Goal: Task Accomplishment & Management: Manage account settings

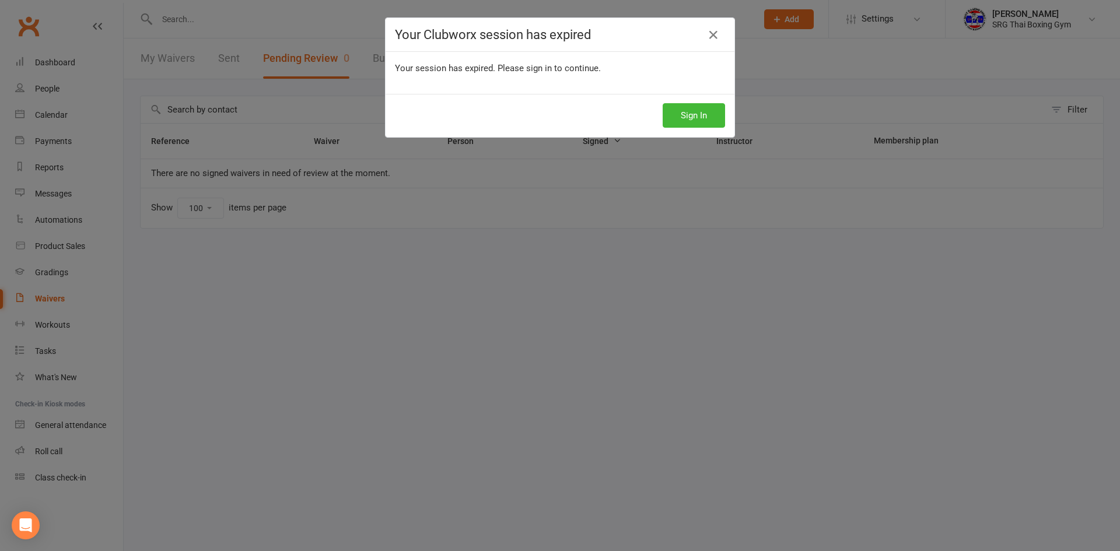
select select "100"
click at [687, 114] on button "Sign In" at bounding box center [694, 115] width 62 height 25
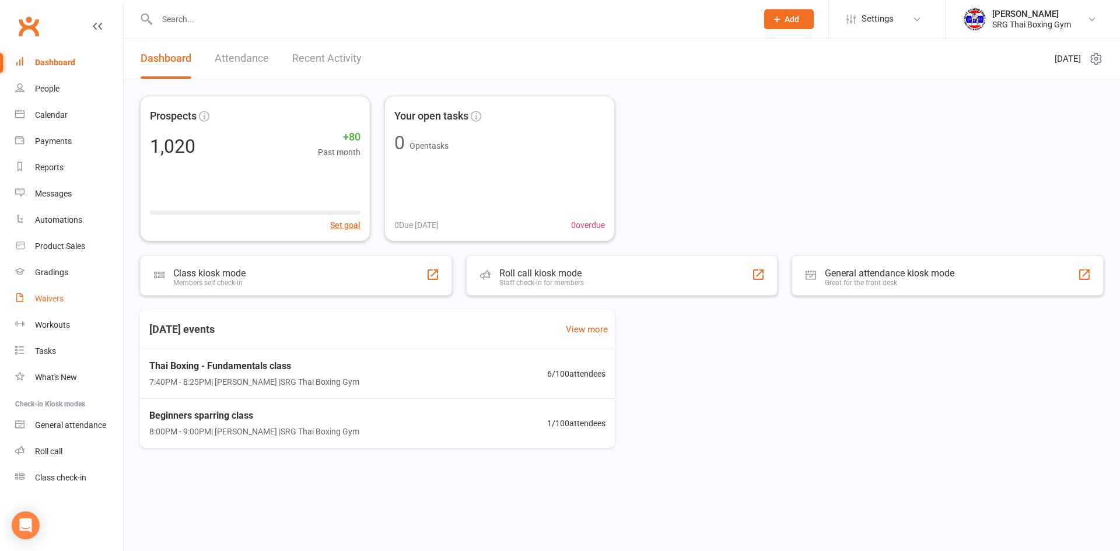
click at [54, 302] on div "Waivers" at bounding box center [49, 298] width 29 height 9
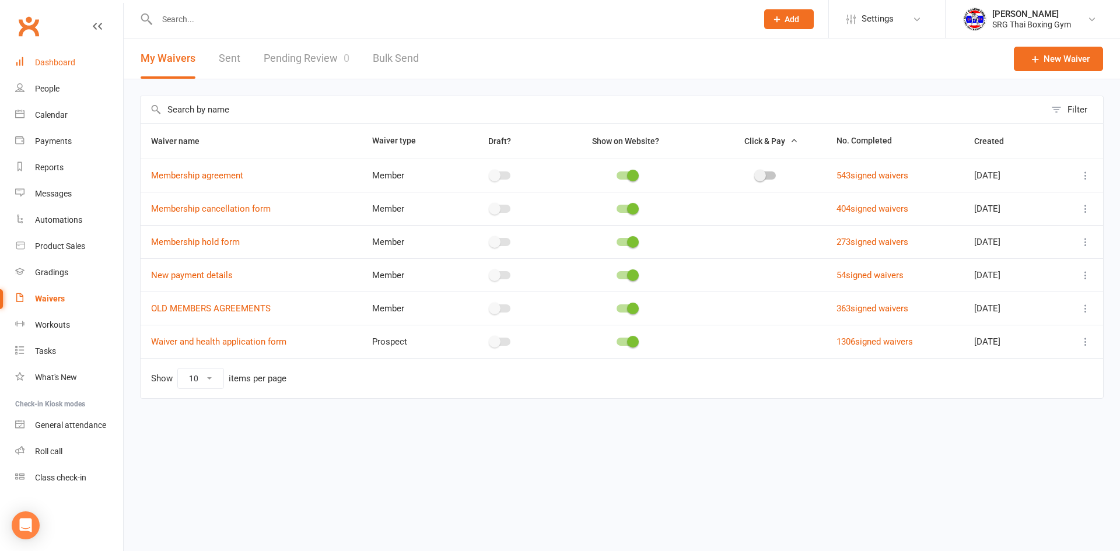
click at [49, 55] on link "Dashboard" at bounding box center [69, 63] width 108 height 26
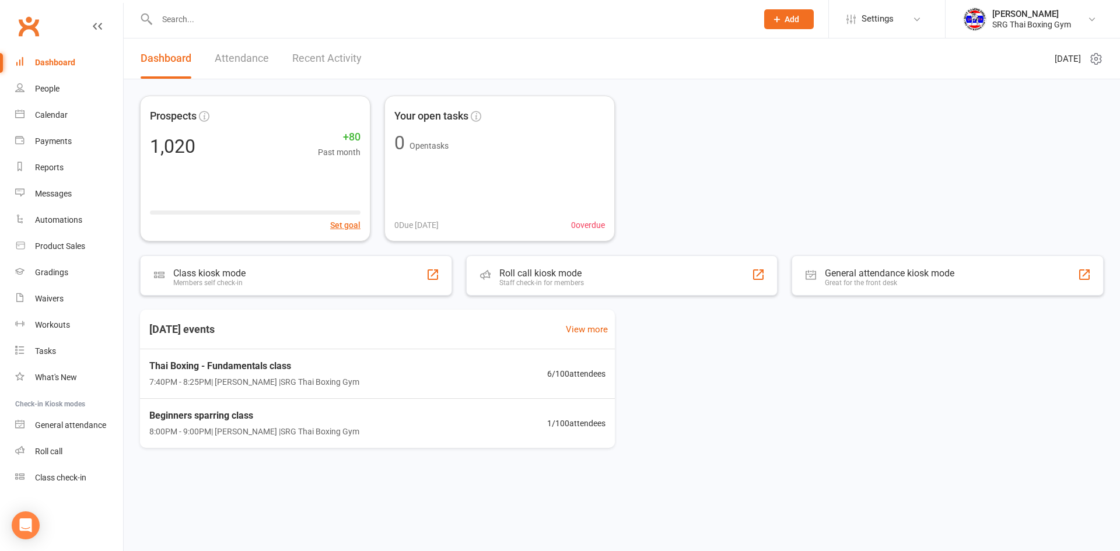
click at [294, 55] on link "Recent Activity" at bounding box center [326, 59] width 69 height 40
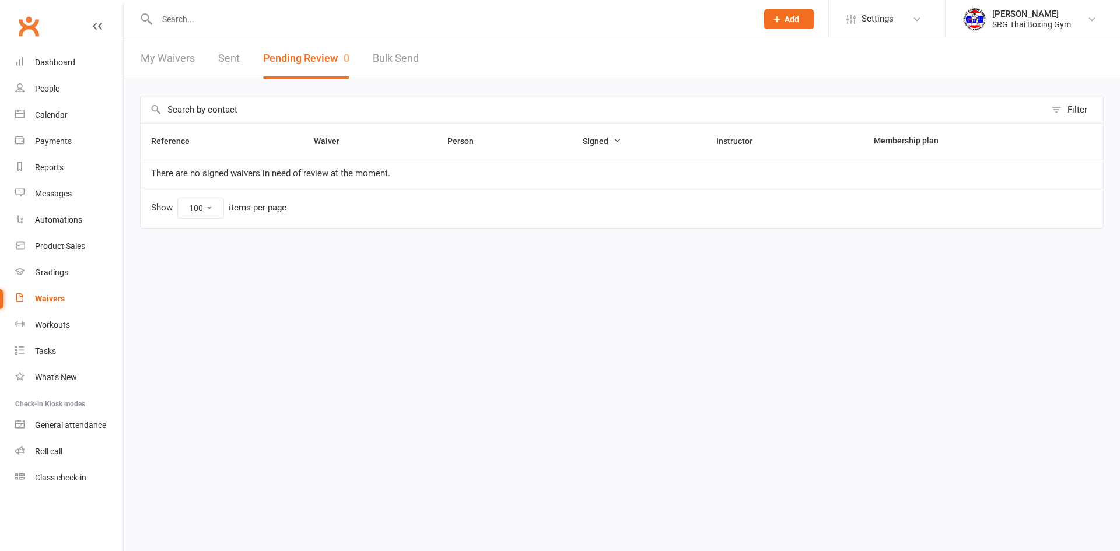
select select "100"
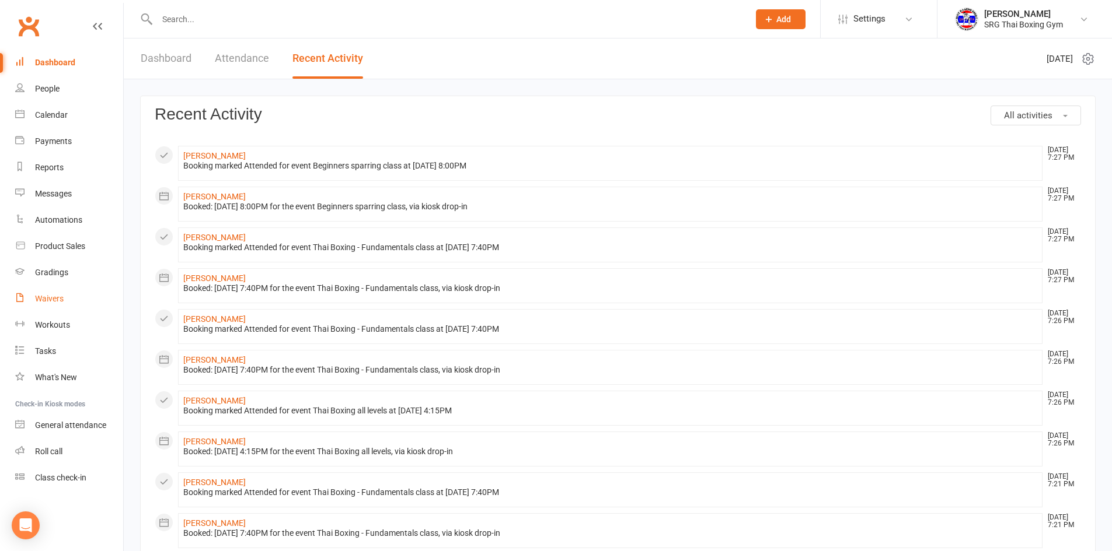
click at [44, 301] on div "Waivers" at bounding box center [49, 298] width 29 height 9
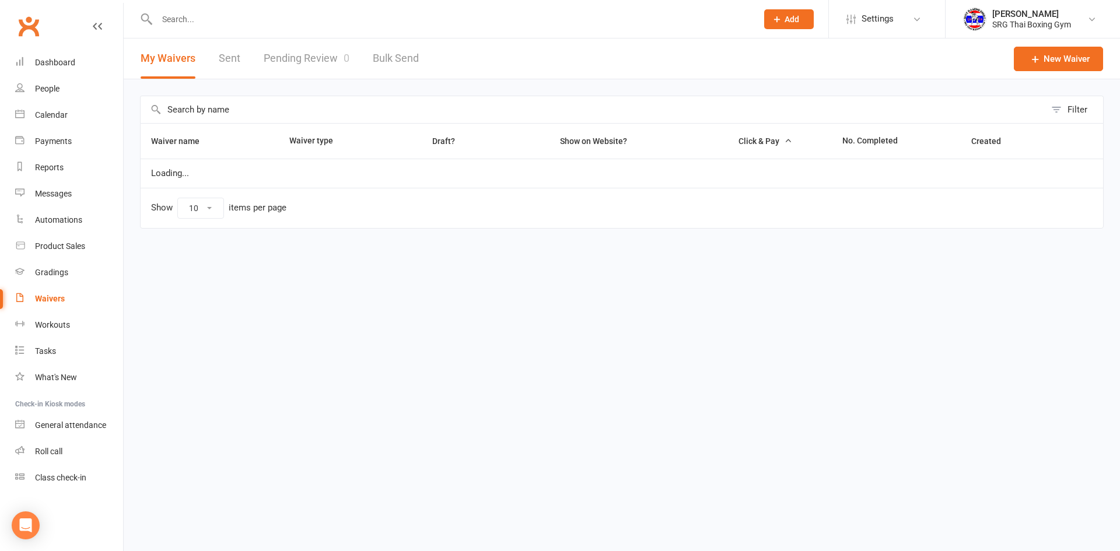
click at [322, 61] on link "Pending Review 0" at bounding box center [307, 59] width 86 height 40
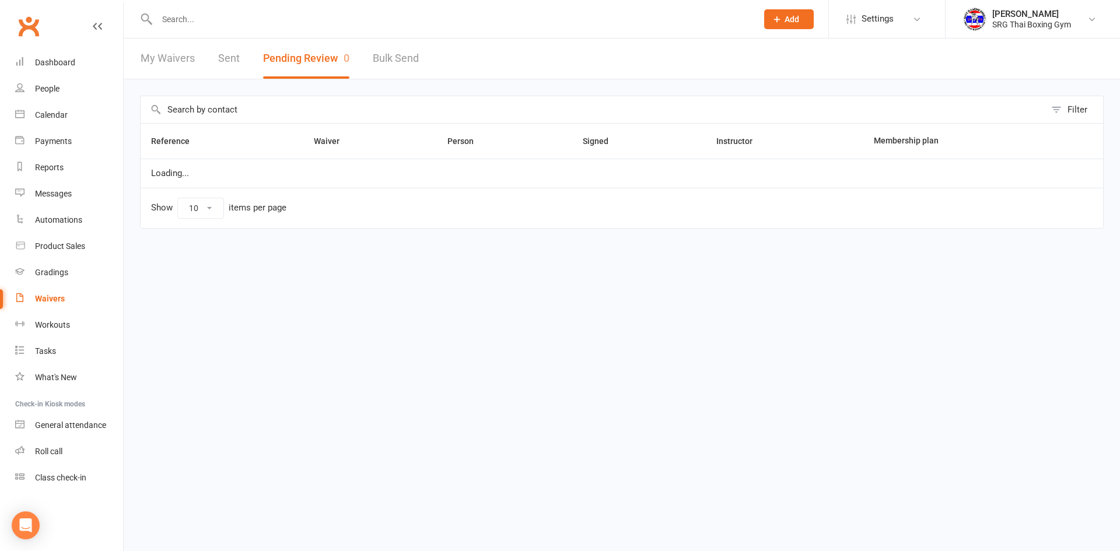
select select "100"
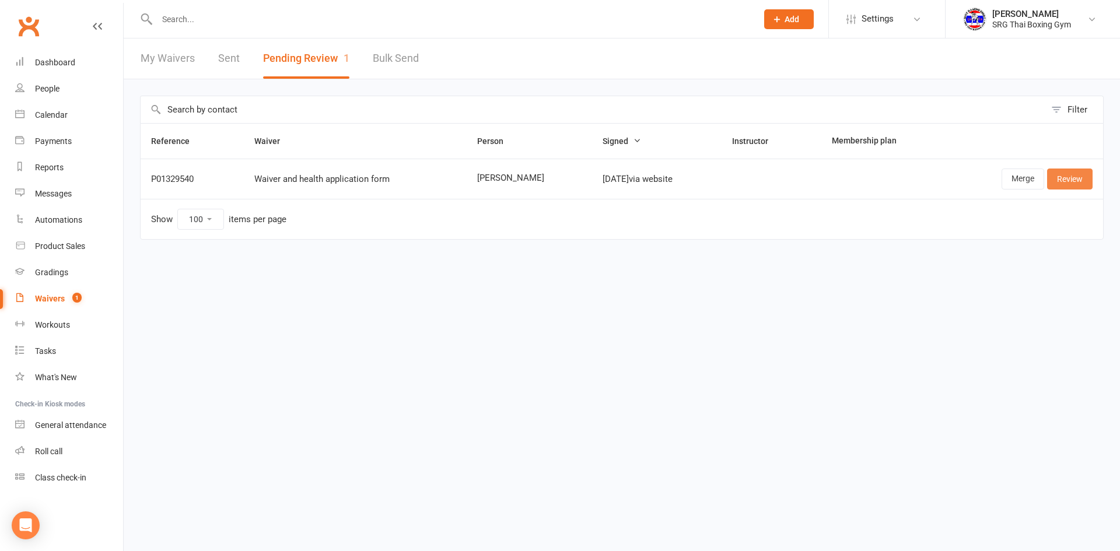
click at [1066, 181] on link "Review" at bounding box center [1070, 179] width 46 height 21
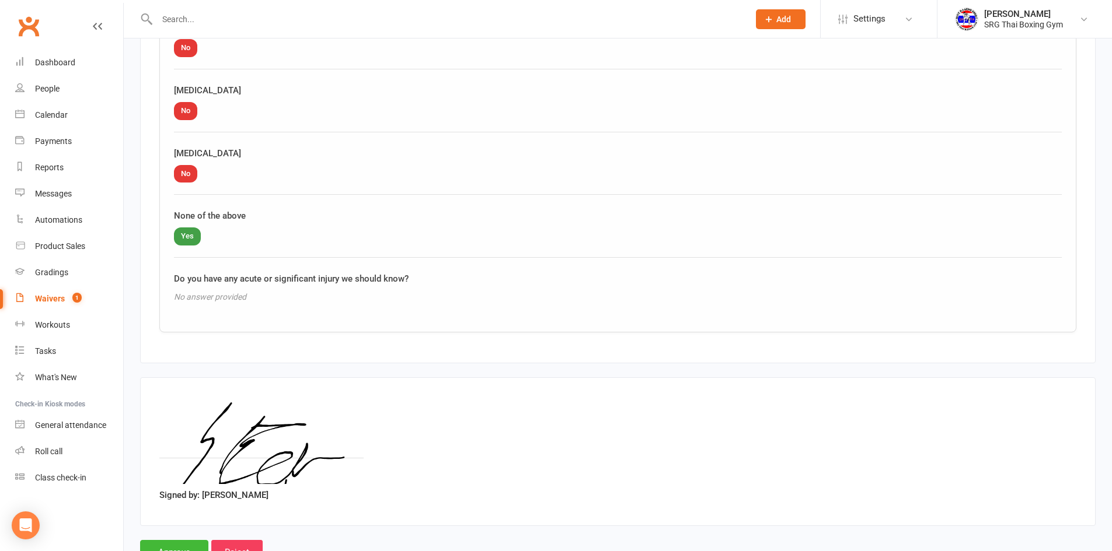
scroll to position [1376, 0]
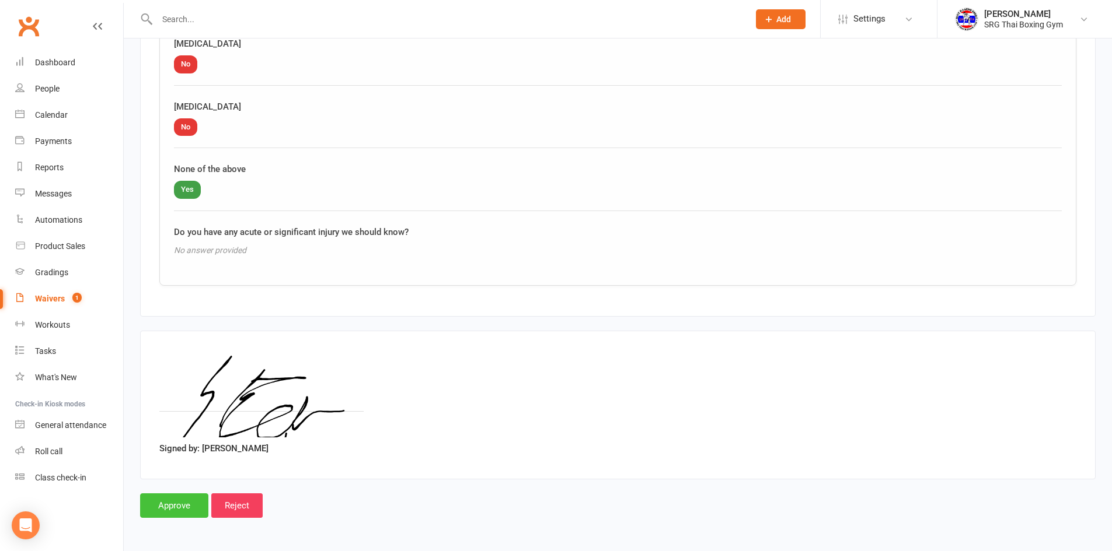
click at [170, 505] on input "Approve" at bounding box center [174, 506] width 68 height 25
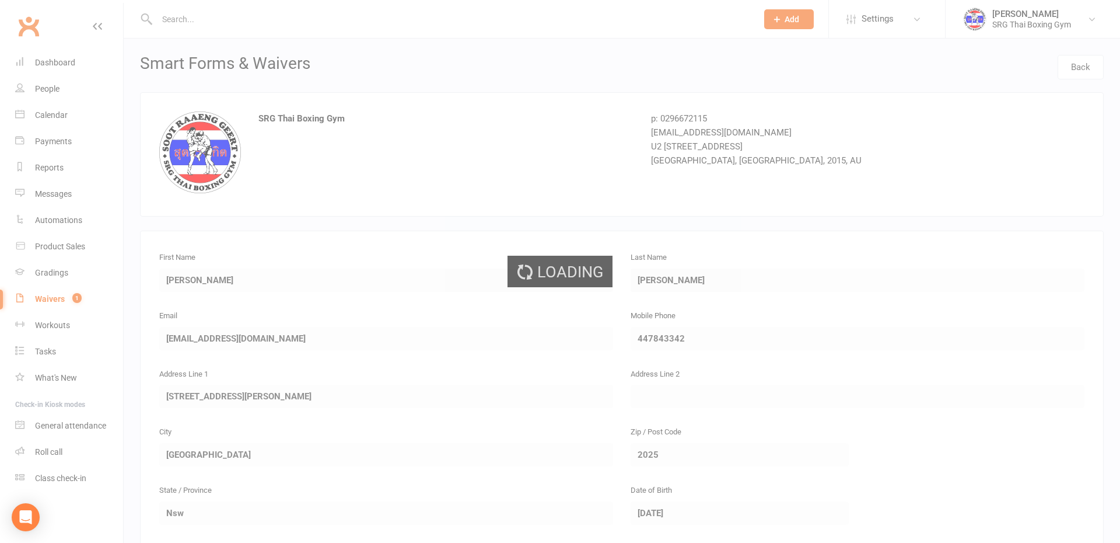
select select "100"
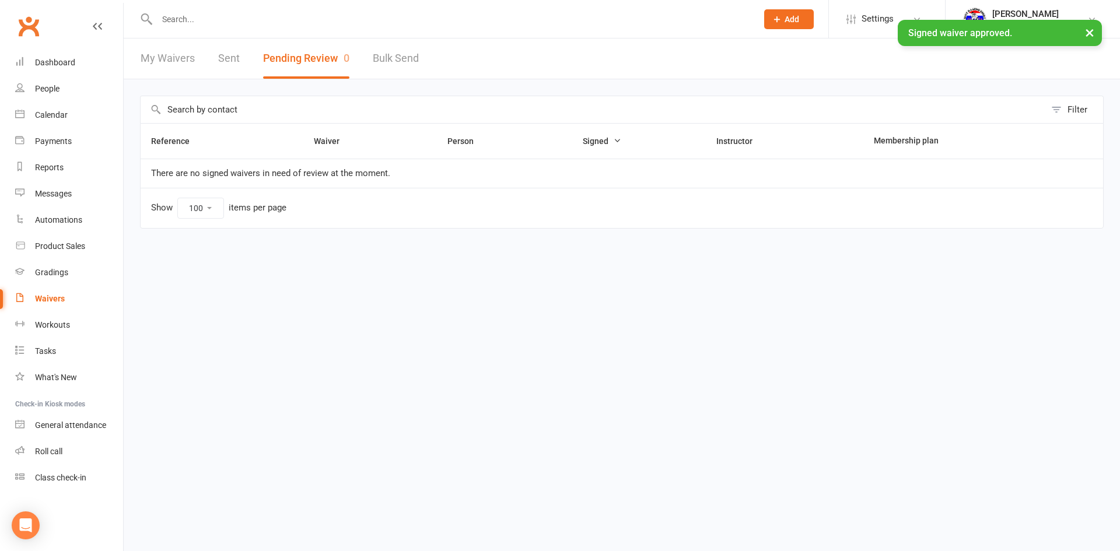
click at [395, 278] on html "Prospect Member Non-attending contact Class / event Appointment Grading event T…" at bounding box center [560, 139] width 1120 height 278
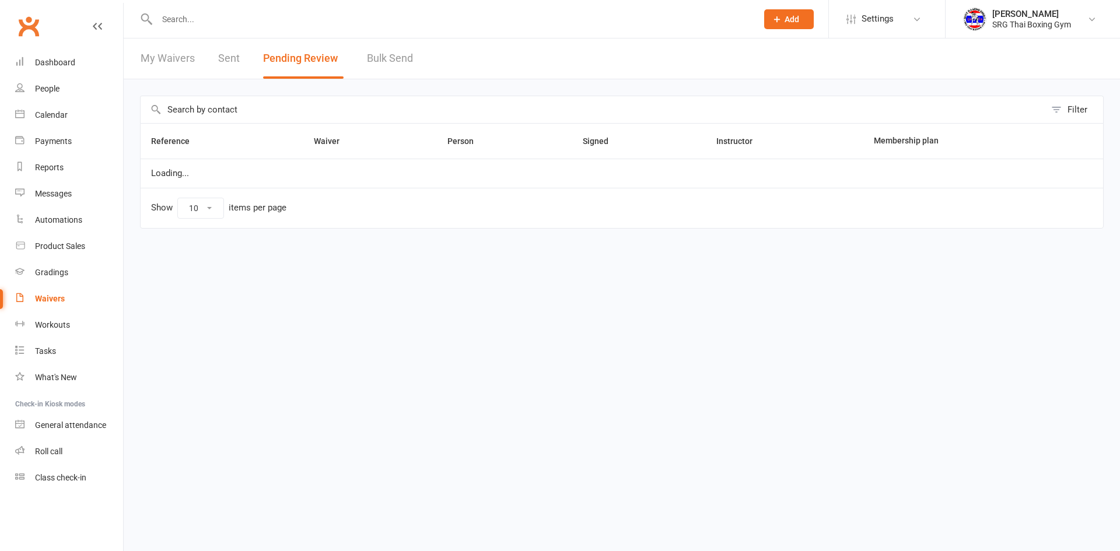
select select "100"
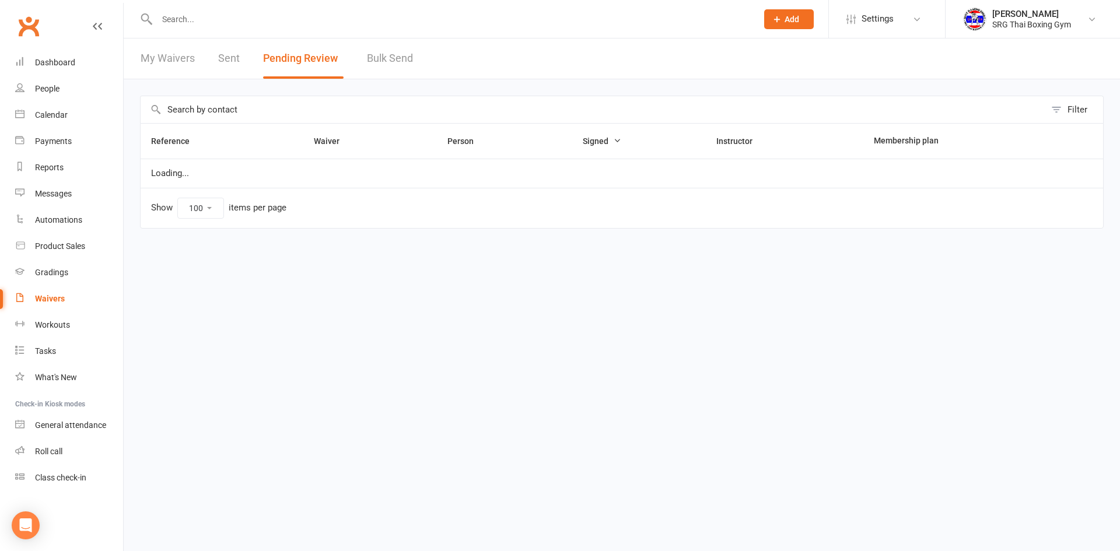
select select "100"
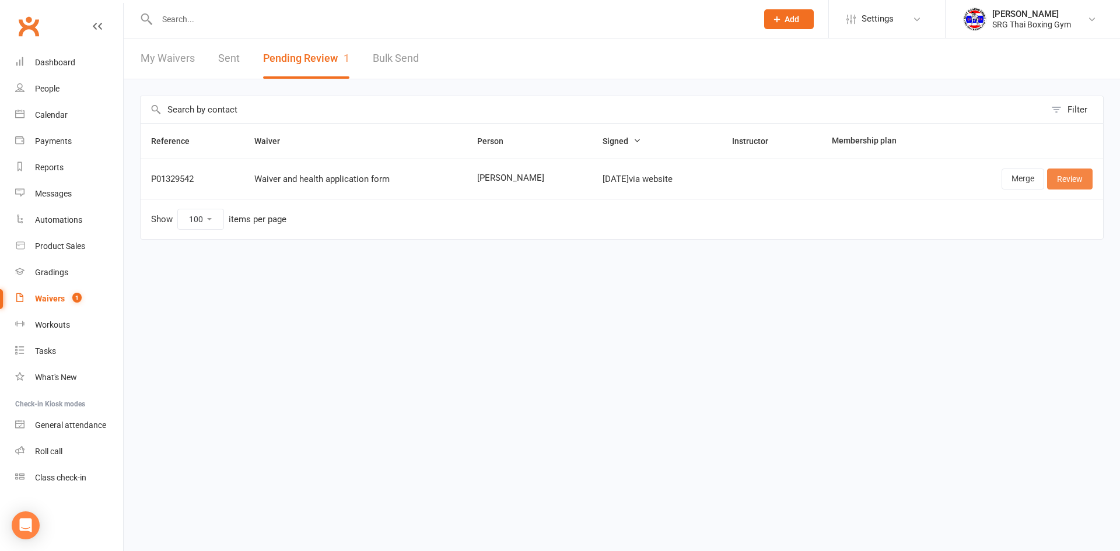
click at [1075, 183] on link "Review" at bounding box center [1070, 179] width 46 height 21
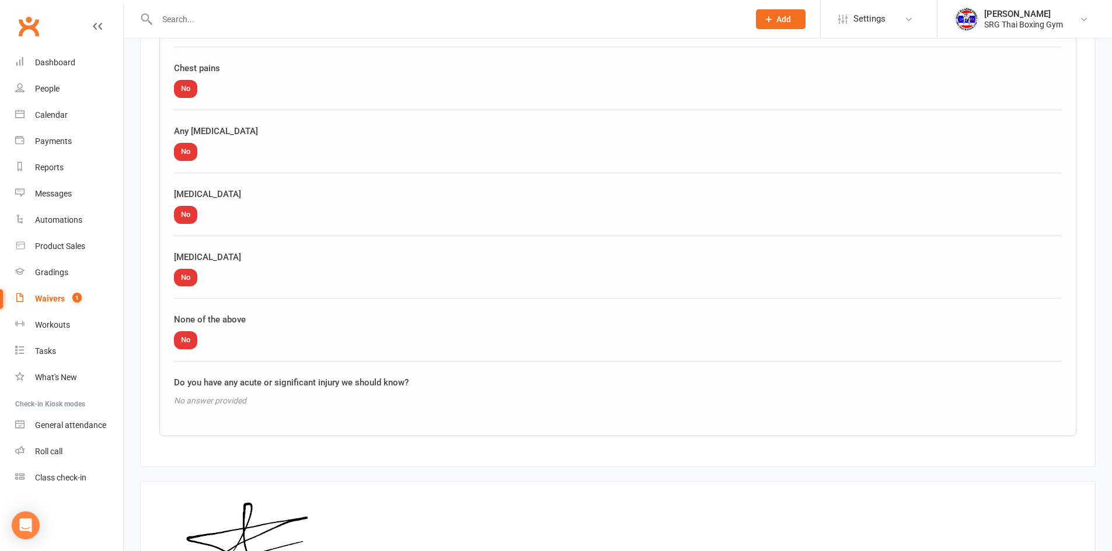
scroll to position [1376, 0]
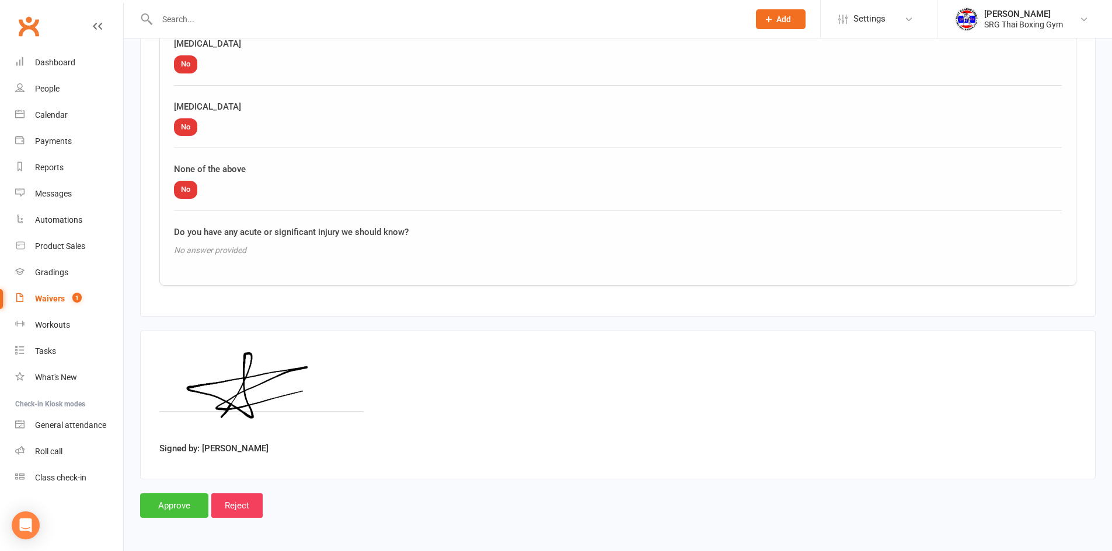
click at [179, 511] on input "Approve" at bounding box center [174, 506] width 68 height 25
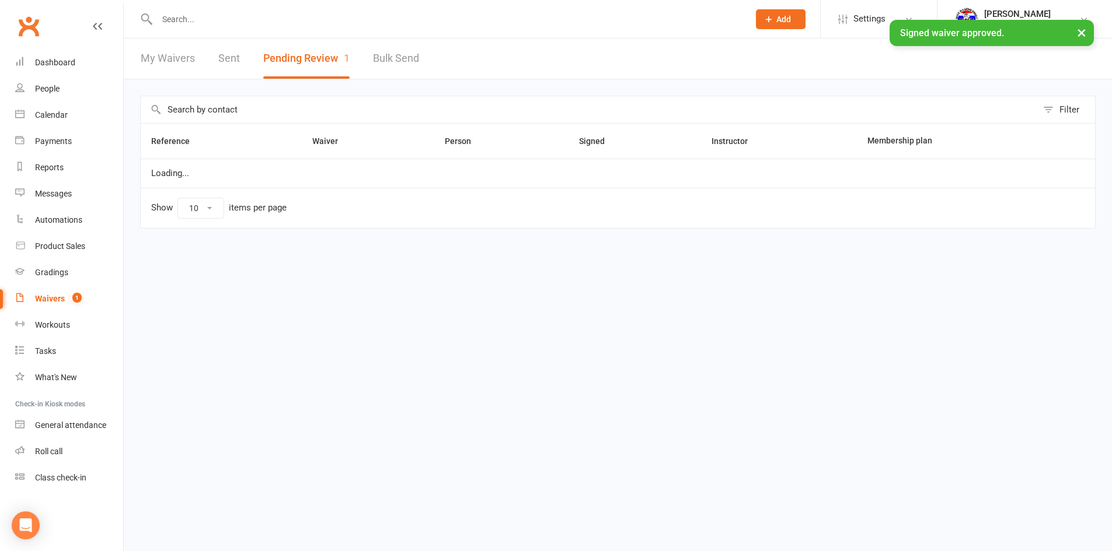
select select "100"
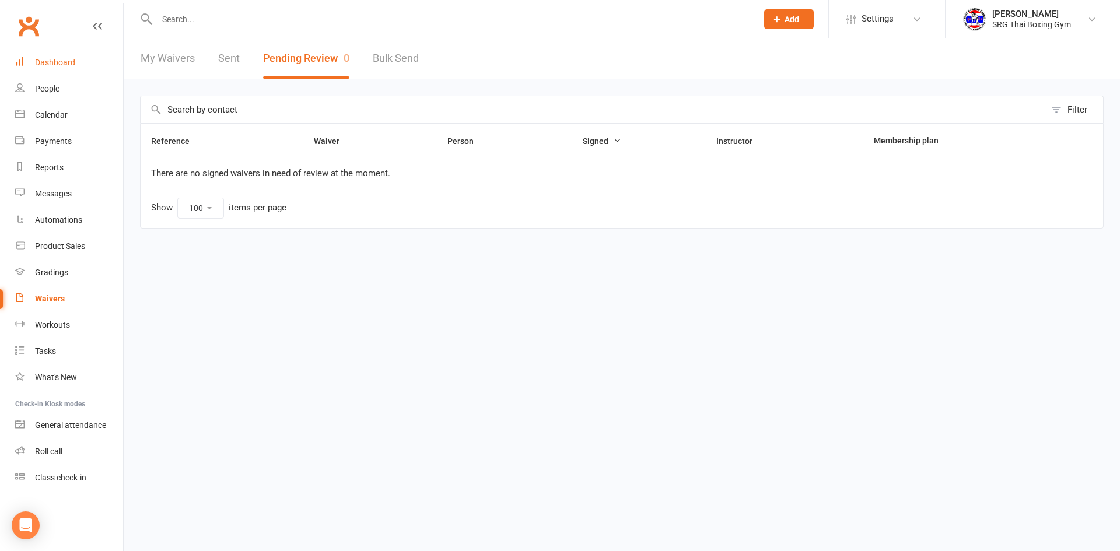
click at [63, 61] on div "Dashboard" at bounding box center [55, 62] width 40 height 9
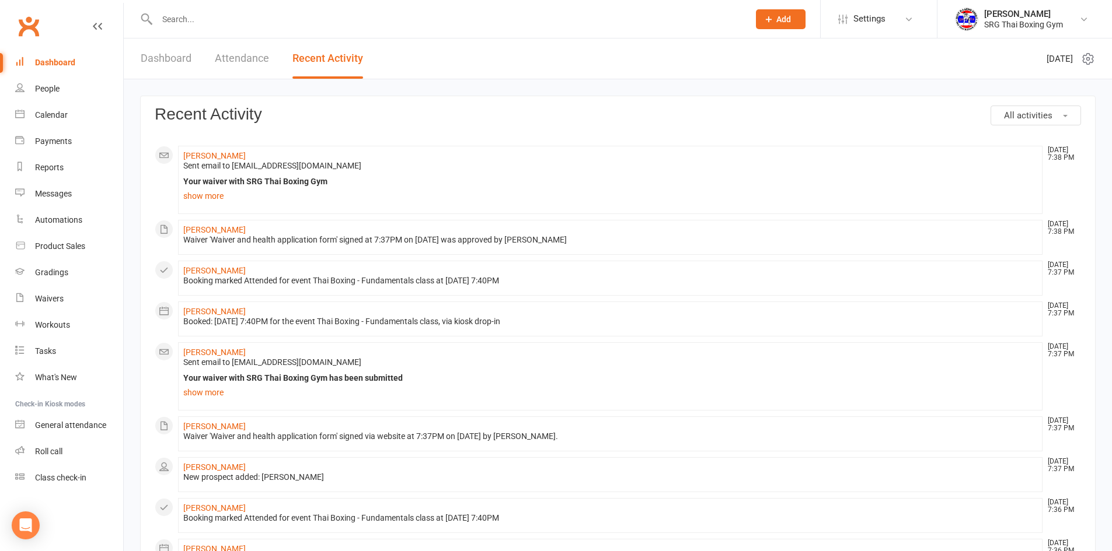
click at [326, 18] on input "text" at bounding box center [446, 19] width 587 height 16
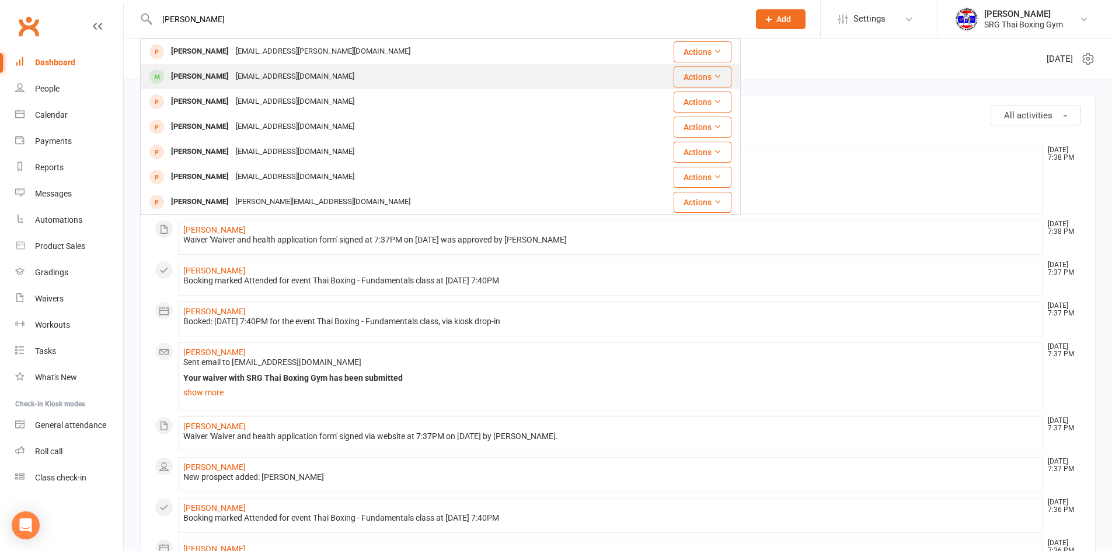
type input "[PERSON_NAME]"
click at [193, 72] on div "[PERSON_NAME]" at bounding box center [199, 76] width 65 height 17
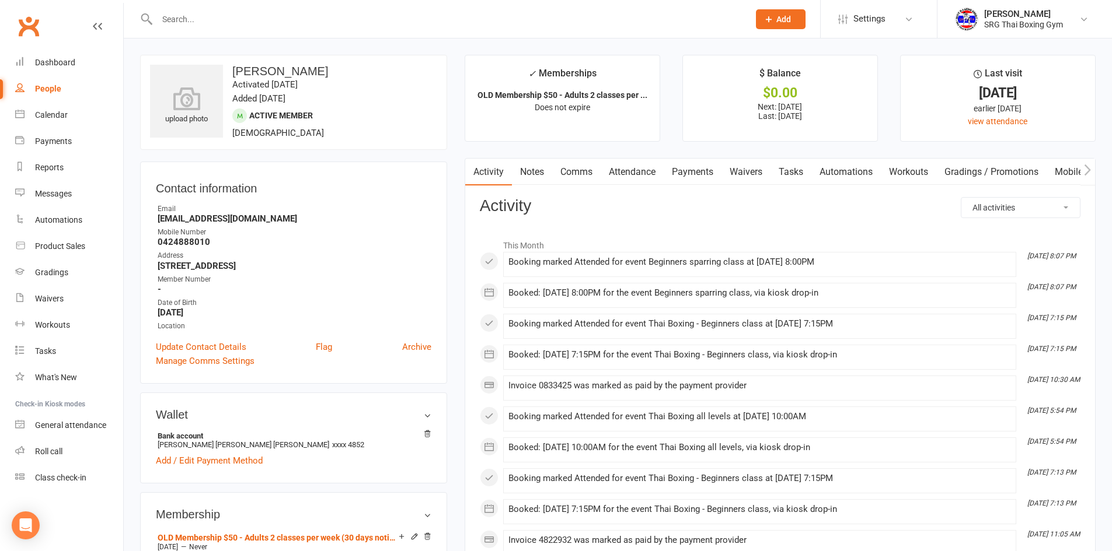
click at [742, 169] on link "Waivers" at bounding box center [745, 172] width 49 height 27
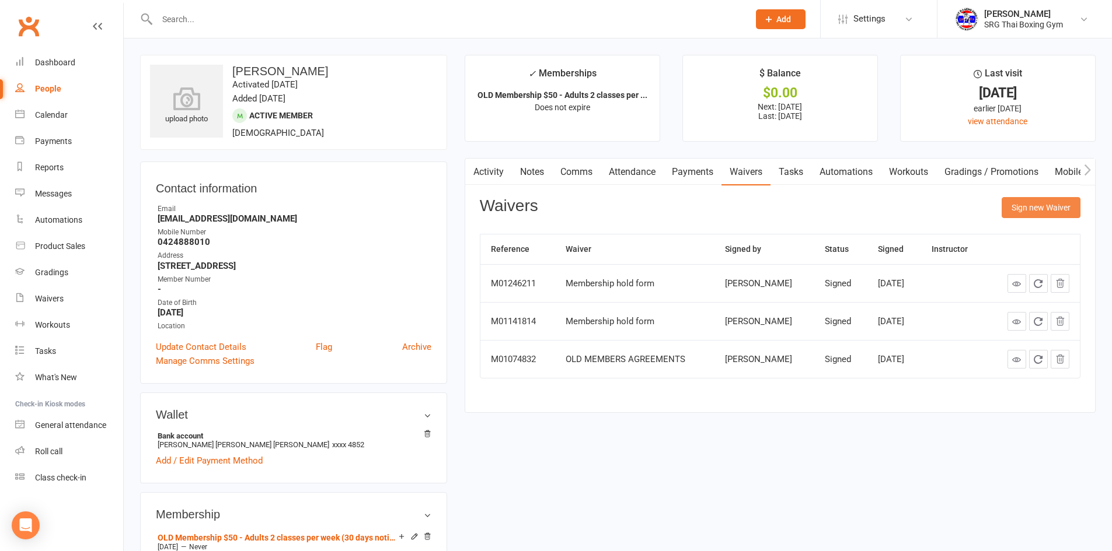
click at [1038, 208] on button "Sign new Waiver" at bounding box center [1040, 207] width 79 height 21
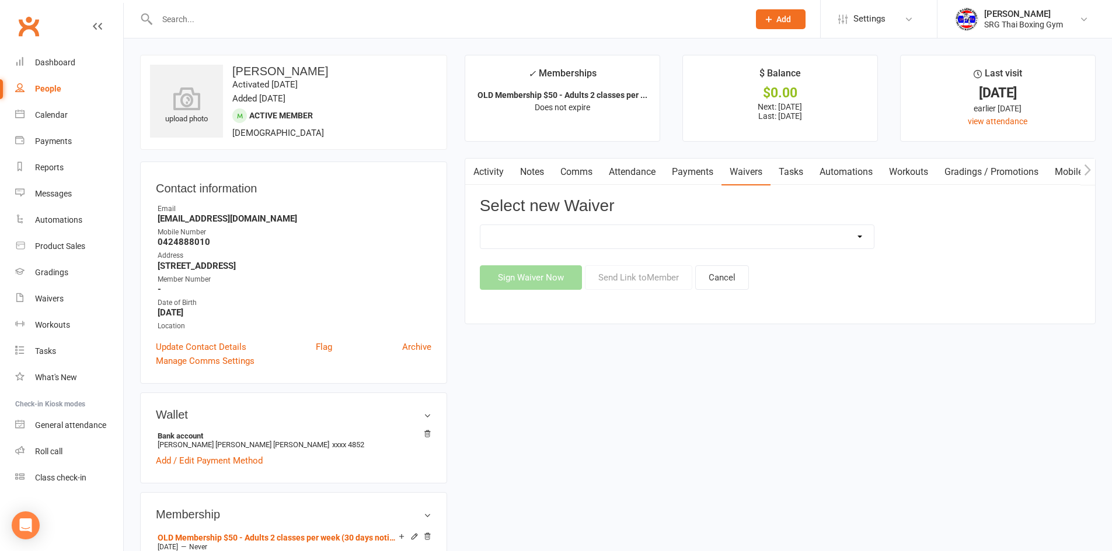
click at [637, 239] on select "Membership agreement Membership cancellation form Membership hold form New paym…" at bounding box center [676, 236] width 393 height 23
select select "12440"
click at [480, 225] on select "Membership agreement Membership cancellation form Membership hold form New paym…" at bounding box center [676, 236] width 393 height 23
click at [625, 282] on button "Send Link to Member" at bounding box center [638, 278] width 107 height 25
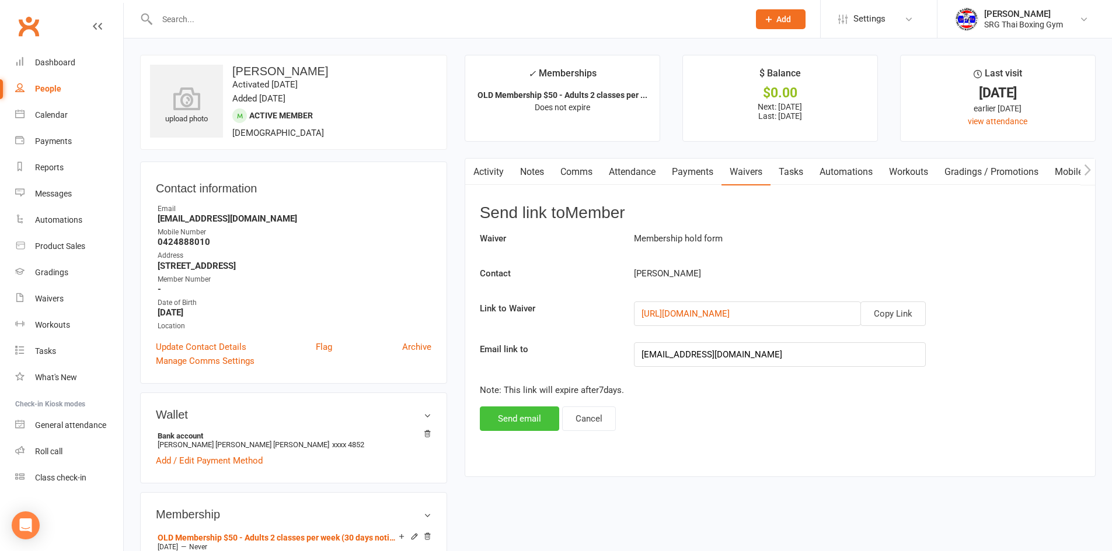
click at [524, 412] on button "Send email" at bounding box center [519, 419] width 79 height 25
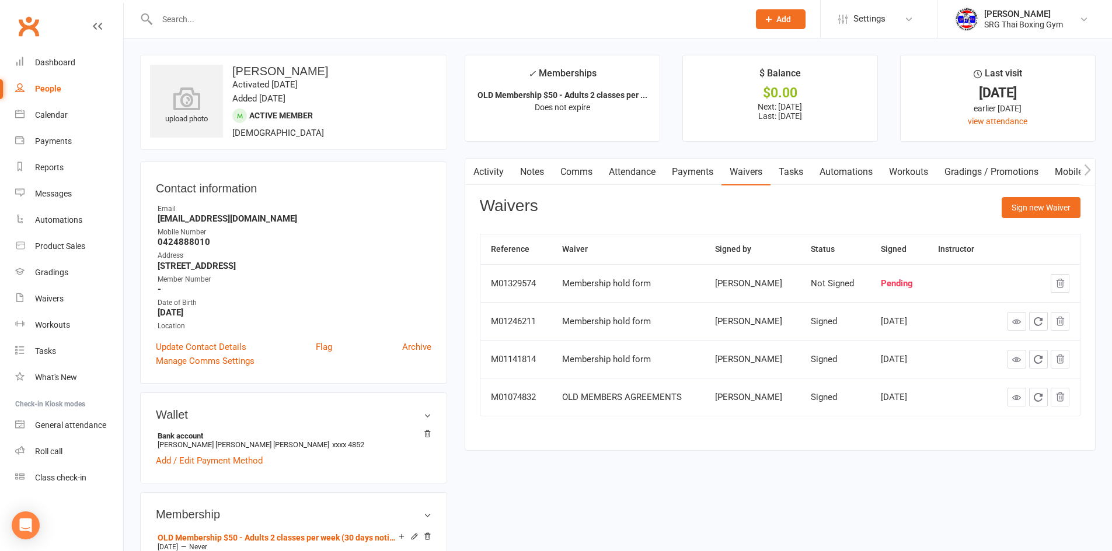
click at [260, 19] on input "text" at bounding box center [446, 19] width 587 height 16
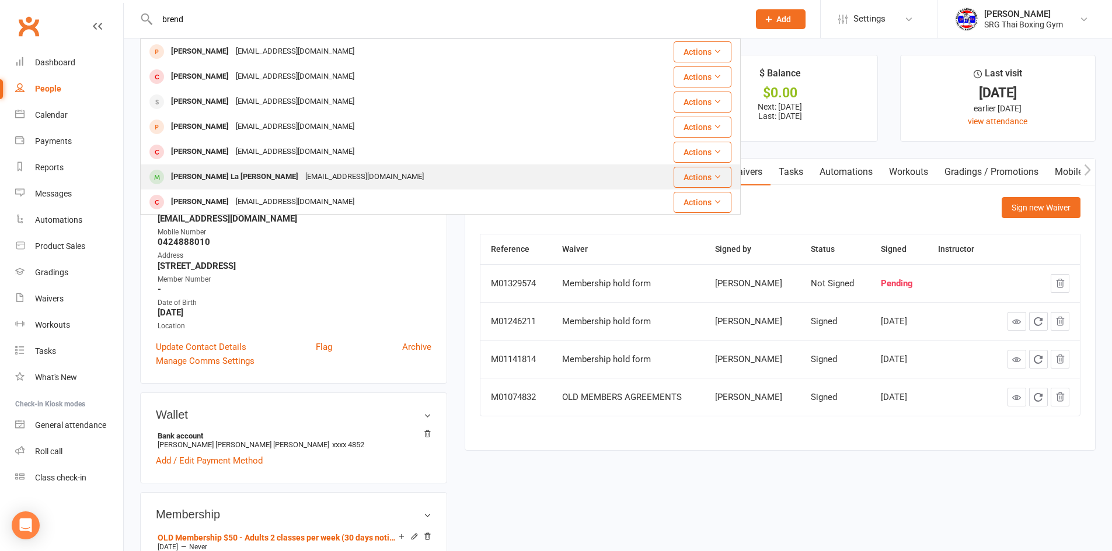
type input "brend"
click at [207, 179] on div "[PERSON_NAME] La [PERSON_NAME]" at bounding box center [234, 177] width 134 height 17
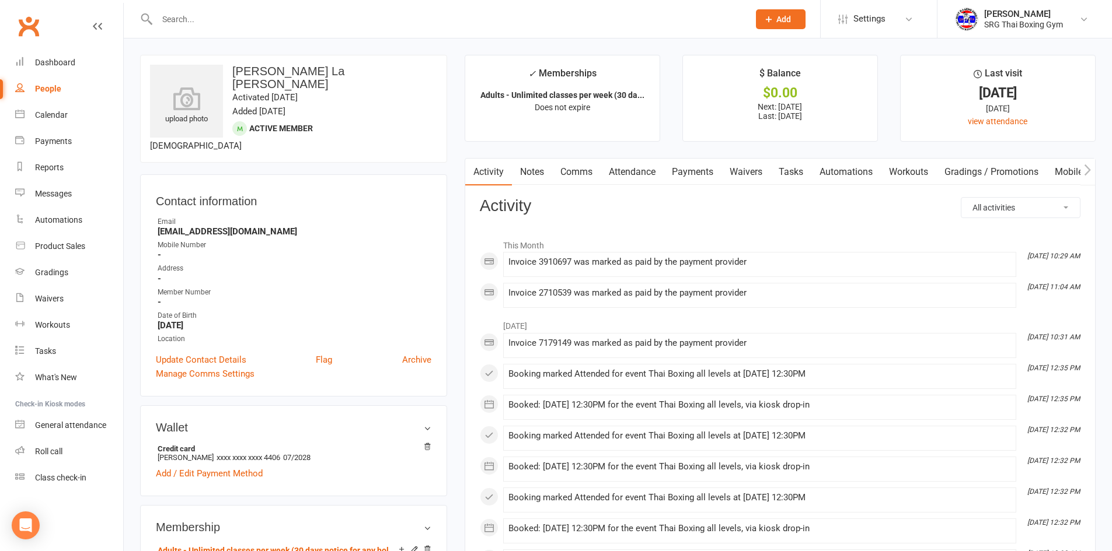
click at [740, 169] on link "Waivers" at bounding box center [745, 172] width 49 height 27
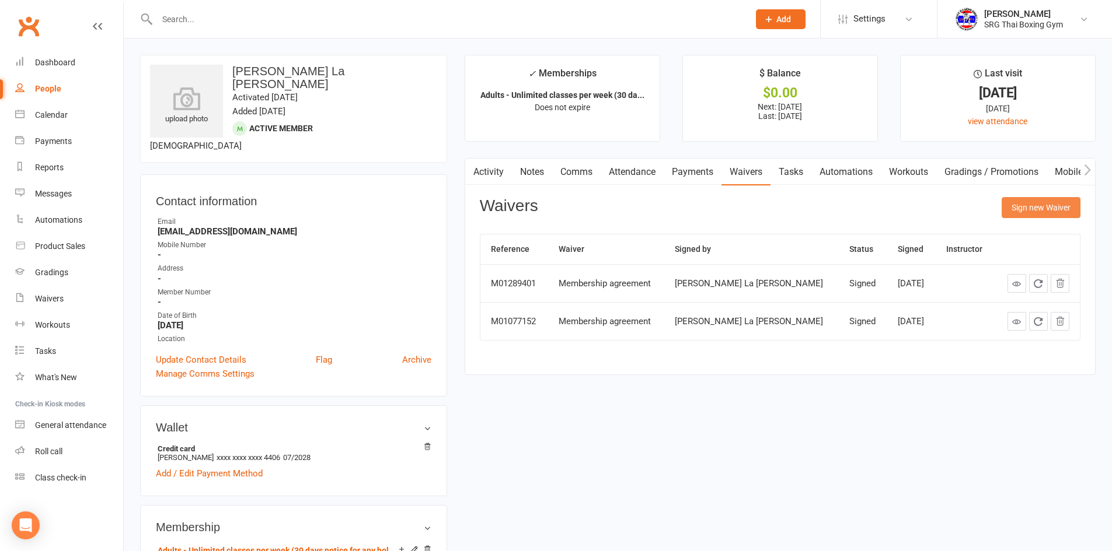
click at [1045, 212] on button "Sign new Waiver" at bounding box center [1040, 207] width 79 height 21
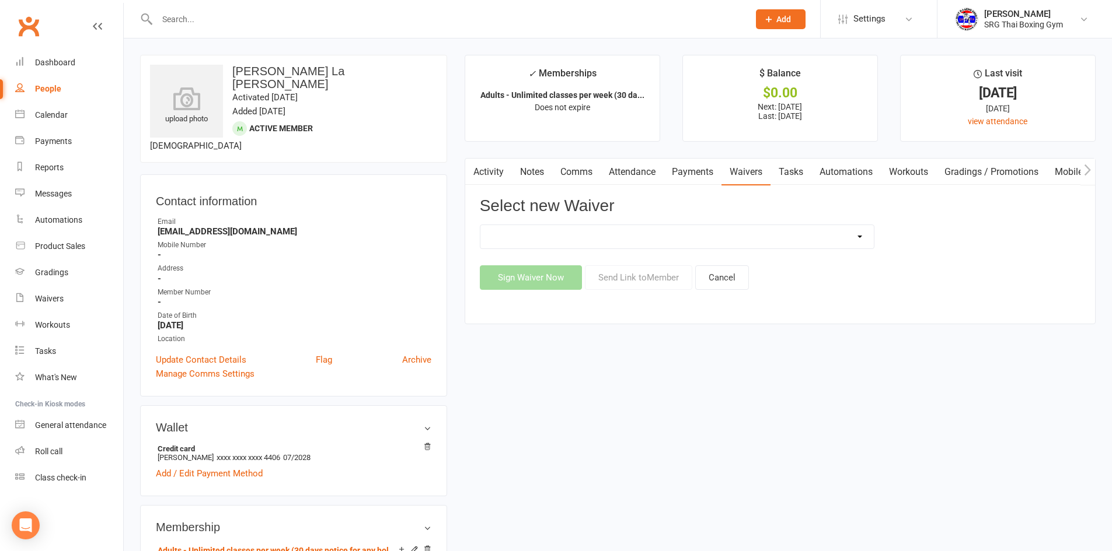
click at [630, 239] on select "Membership agreement Membership cancellation form Membership hold form New paym…" at bounding box center [676, 236] width 393 height 23
select select "12441"
click at [480, 225] on select "Membership agreement Membership cancellation form Membership hold form New paym…" at bounding box center [676, 236] width 393 height 23
click at [632, 275] on button "Send Link to Member" at bounding box center [638, 278] width 107 height 25
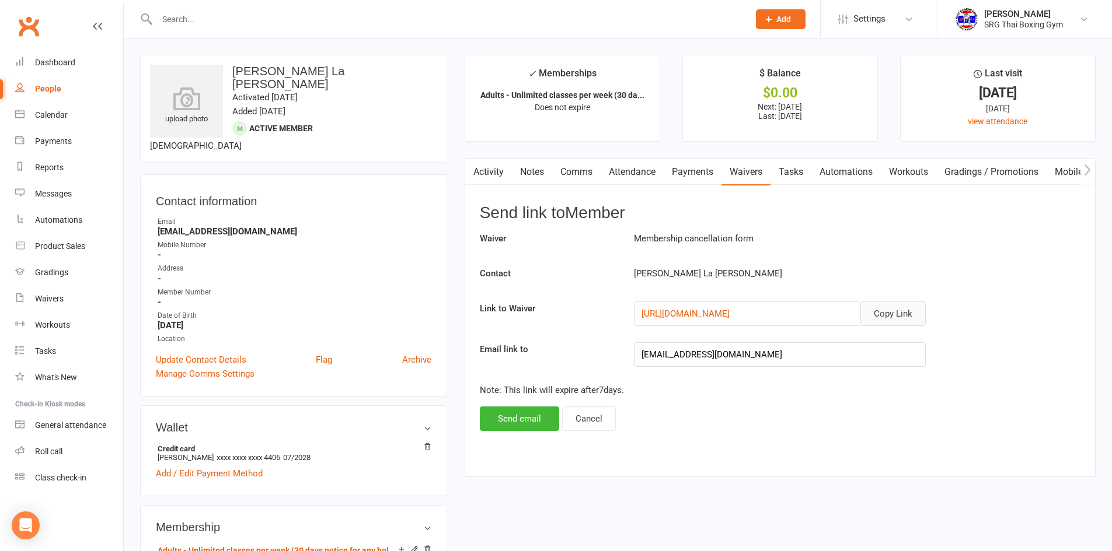
click at [899, 313] on button "Copy Link" at bounding box center [892, 314] width 65 height 25
click at [48, 70] on link "Dashboard" at bounding box center [69, 63] width 108 height 26
